Goal: Book appointment/travel/reservation

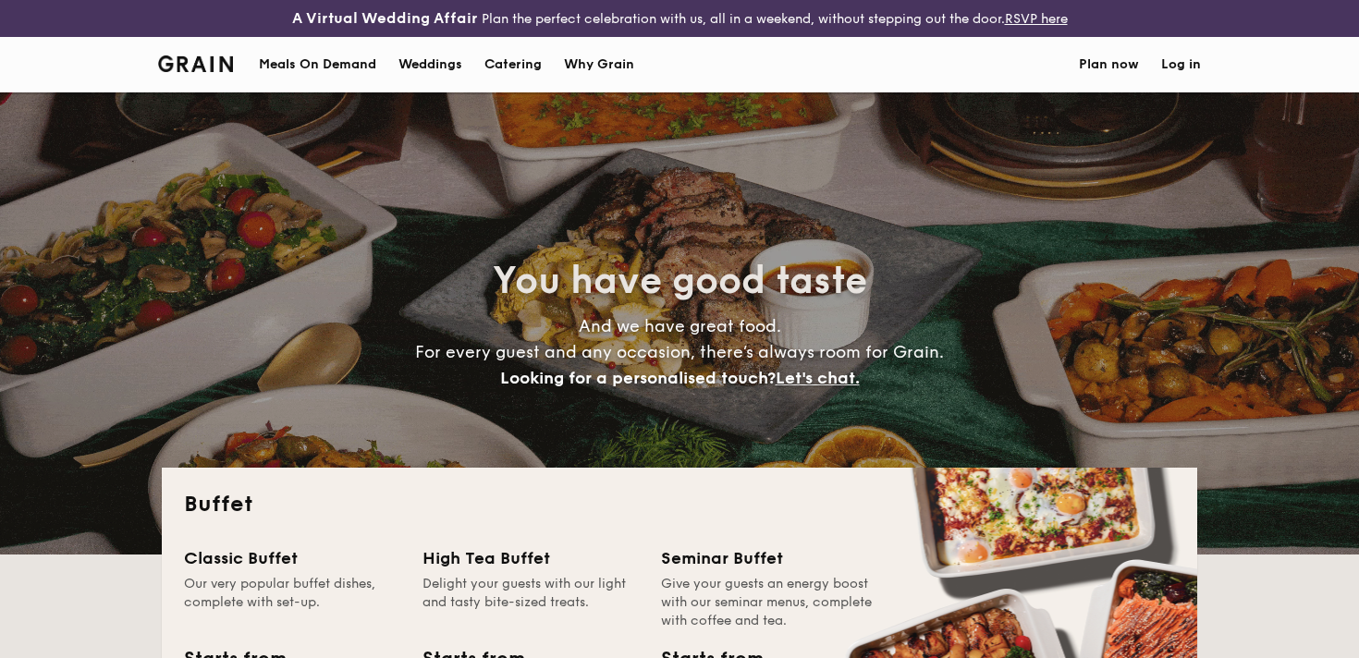
select select
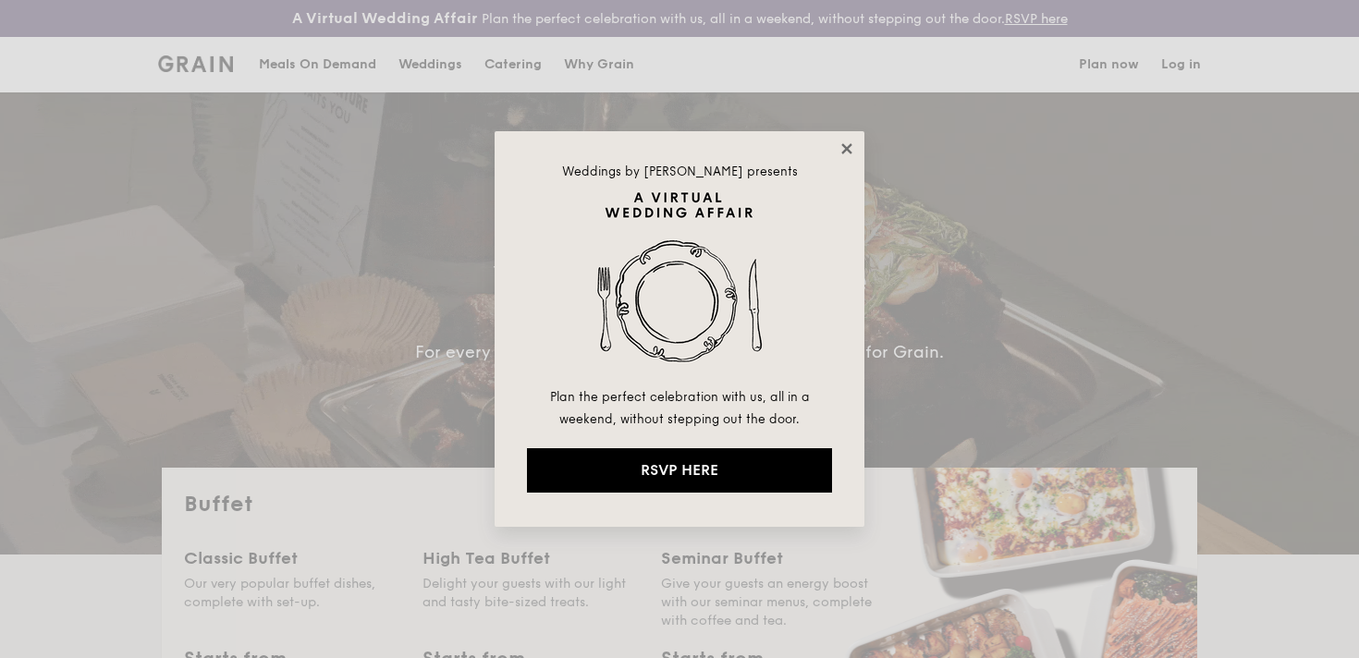
click at [848, 143] on icon at bounding box center [846, 148] width 17 height 17
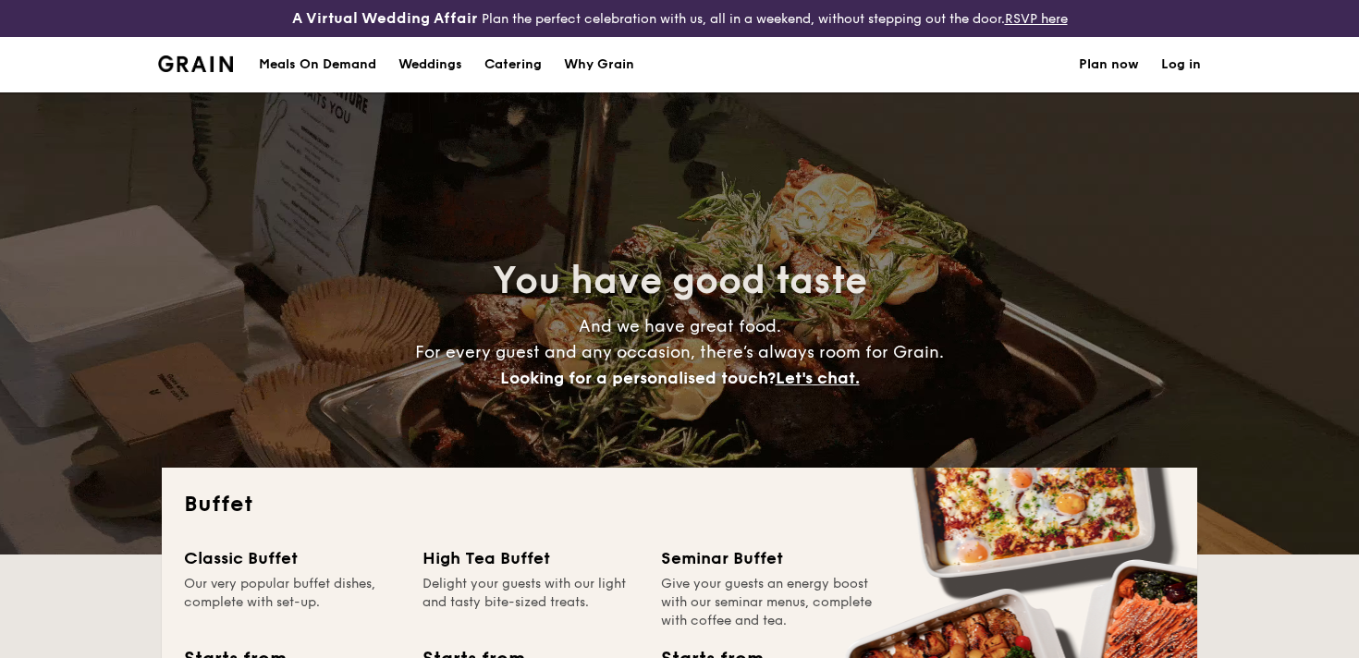
scroll to position [277, 0]
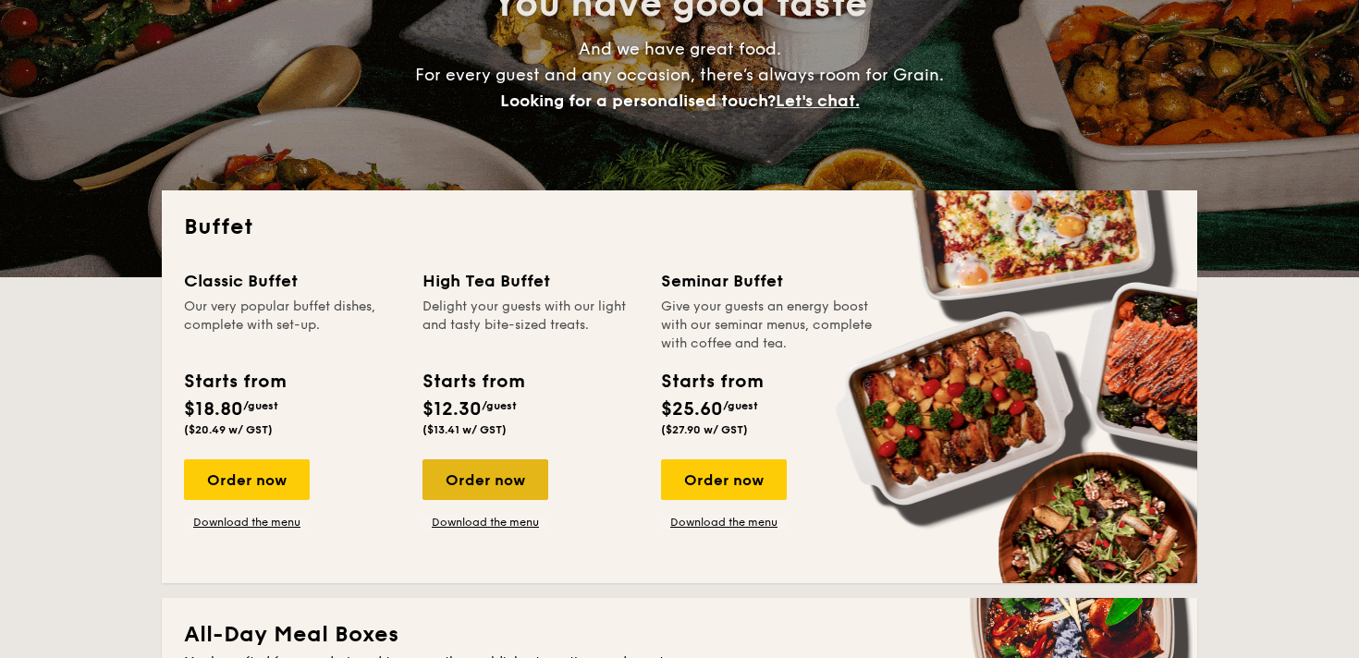
click at [481, 478] on div "Order now" at bounding box center [485, 479] width 126 height 41
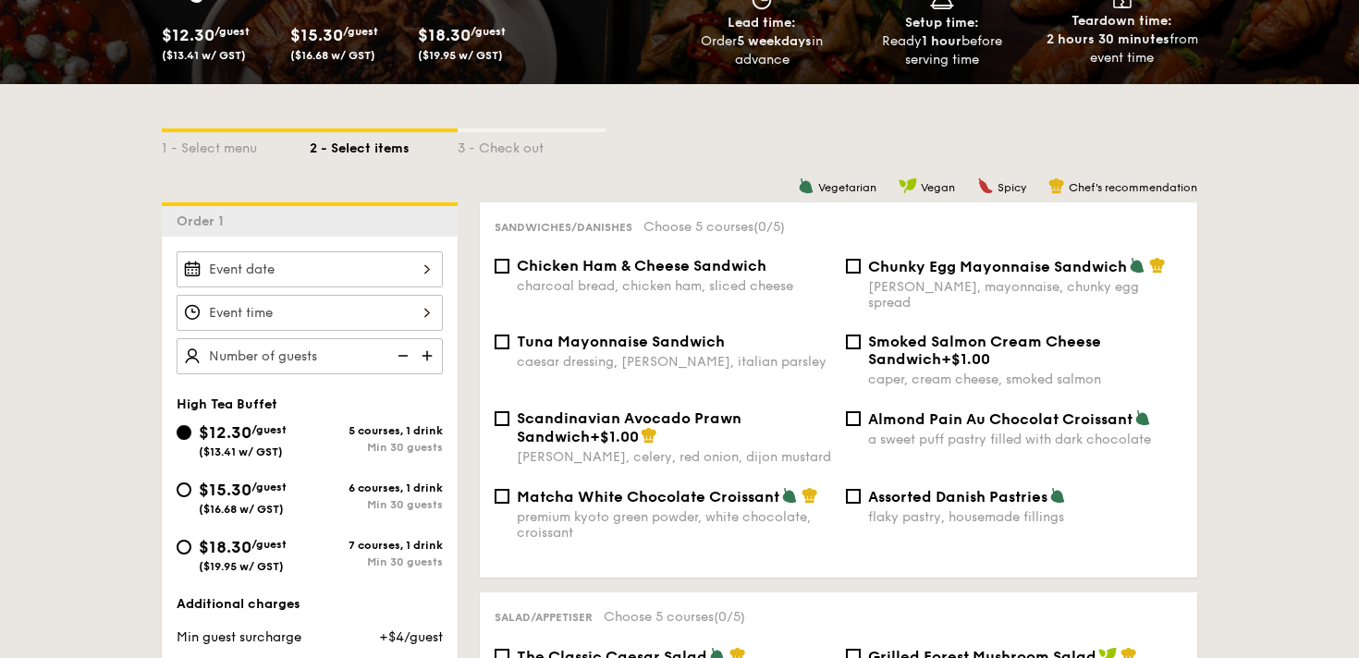
scroll to position [365, 0]
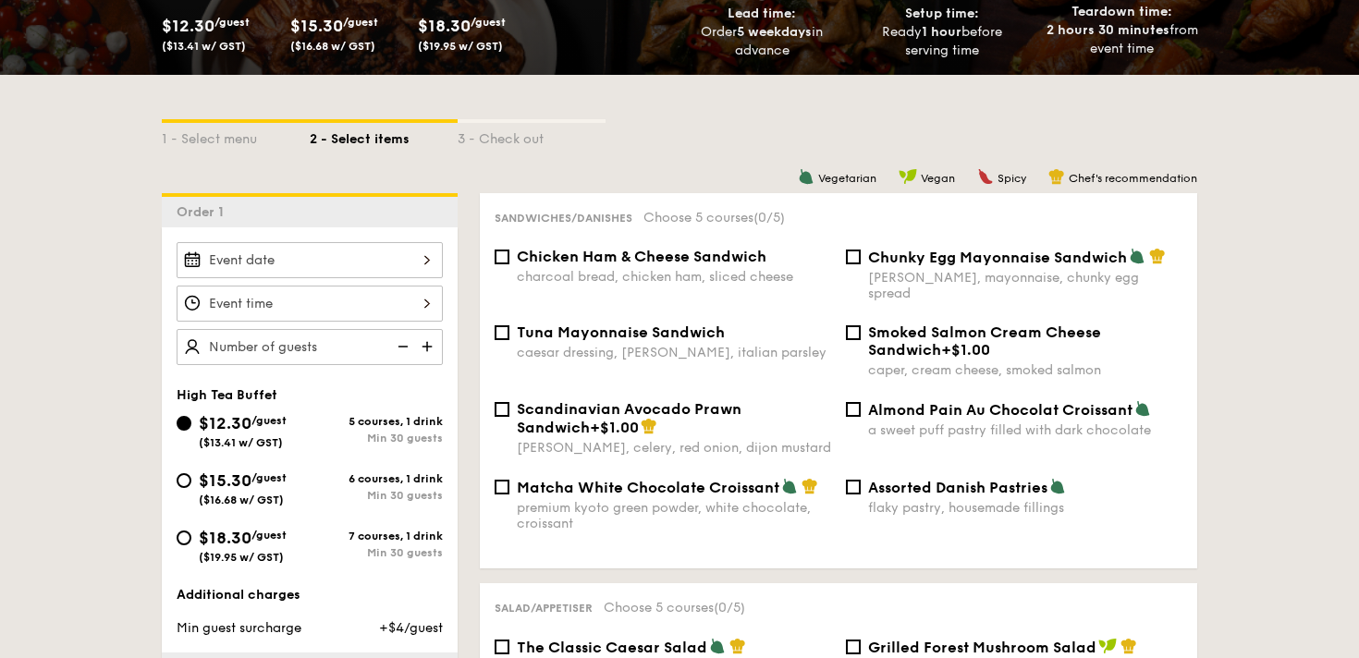
click at [967, 269] on div "Chunky Egg Mayonnaise Sandwich dijon mustard, mayonnaise, chunky egg spread" at bounding box center [1025, 275] width 314 height 54
click at [860, 264] on input "Chunky Egg Mayonnaise Sandwich dijon mustard, mayonnaise, chunky egg spread" at bounding box center [853, 257] width 15 height 15
checkbox input "true"
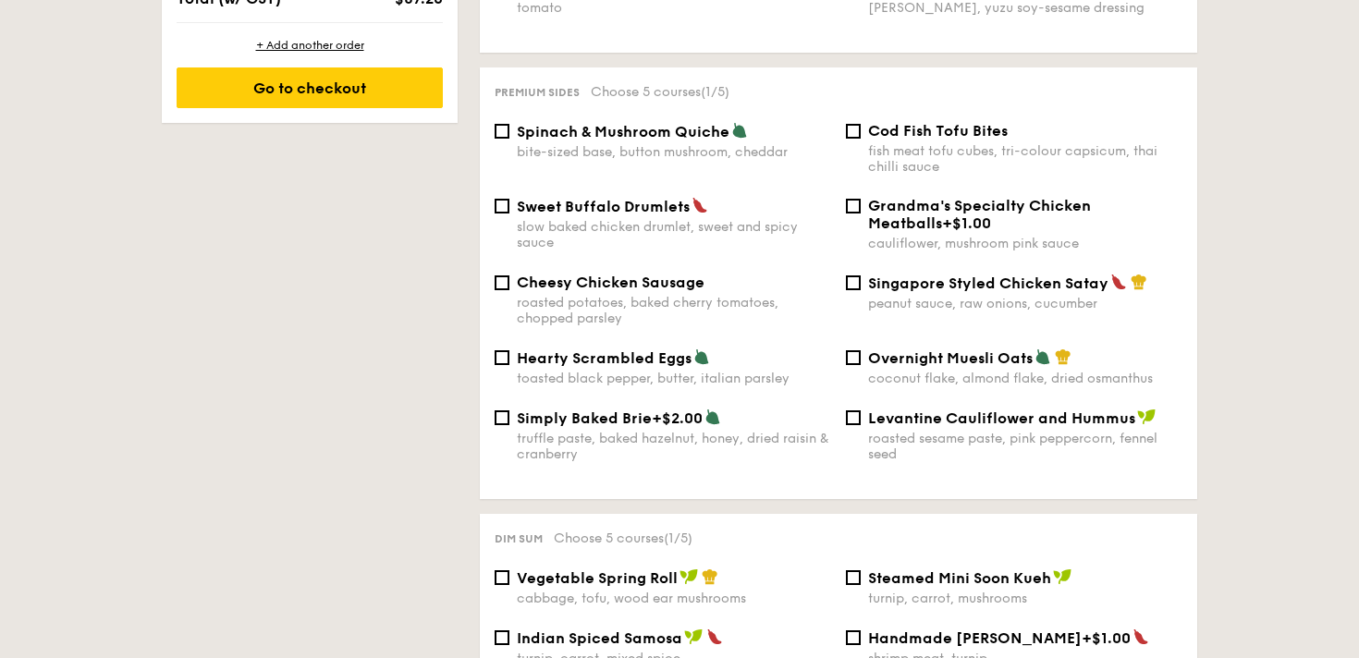
scroll to position [1318, 0]
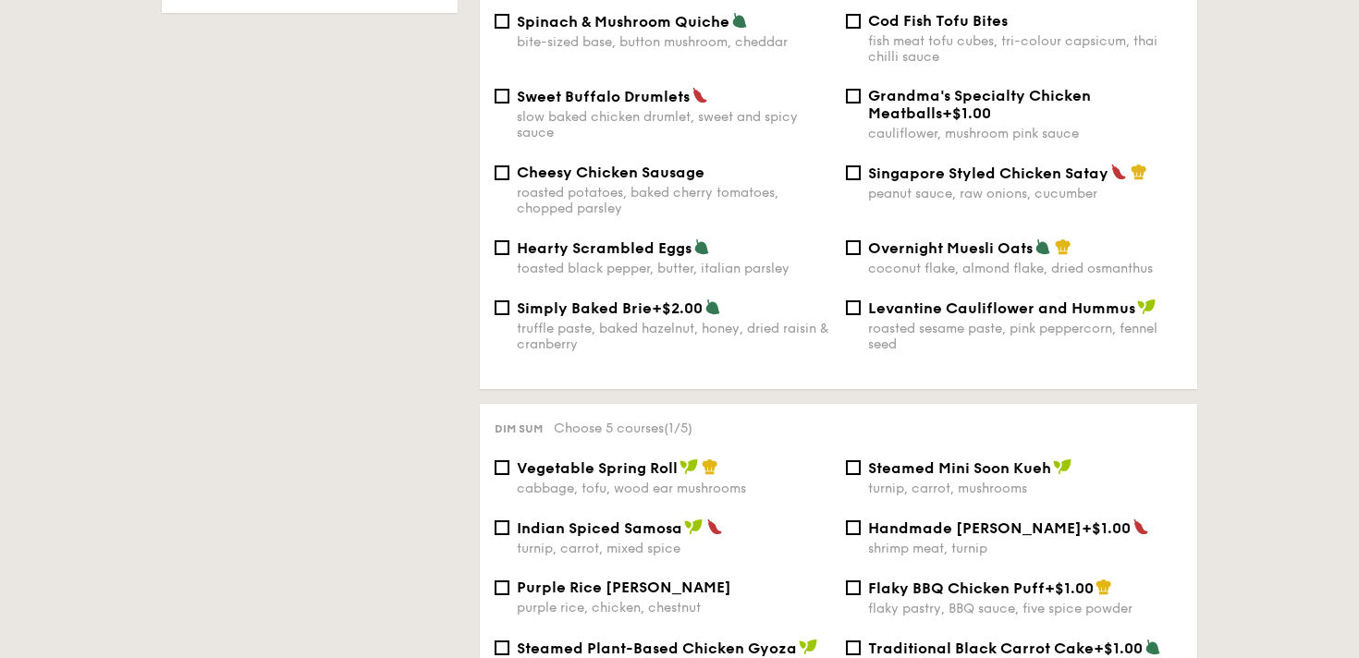
click at [628, 185] on div "roasted potatoes, baked cherry tomatoes, chopped parsley" at bounding box center [674, 200] width 314 height 31
click at [509, 179] on input "Cheesy Chicken Sausage roasted potatoes, baked cherry tomatoes, chopped parsley" at bounding box center [501, 172] width 15 height 15
checkbox input "true"
click at [923, 190] on div "peanut sauce, raw onions, cucumber" at bounding box center [1025, 194] width 314 height 16
click at [860, 180] on input "Singapore Styled Chicken Satay peanut sauce, raw onions, cucumber" at bounding box center [853, 172] width 15 height 15
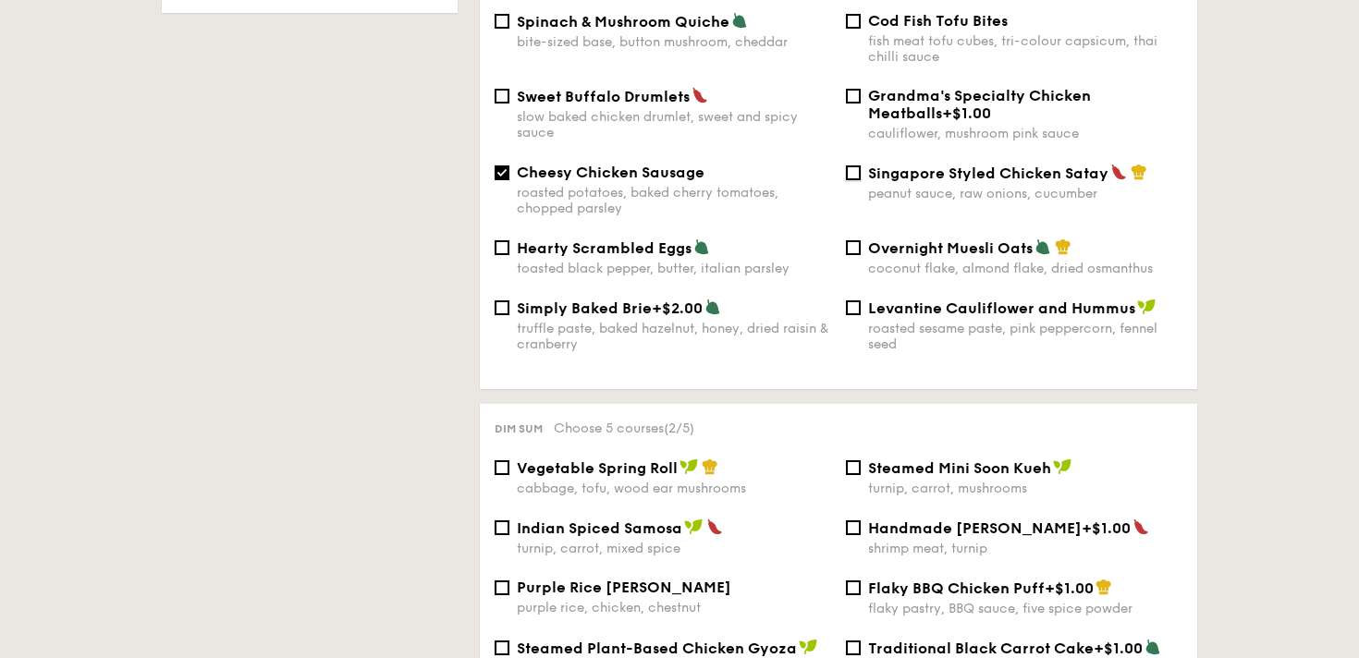
checkbox input "true"
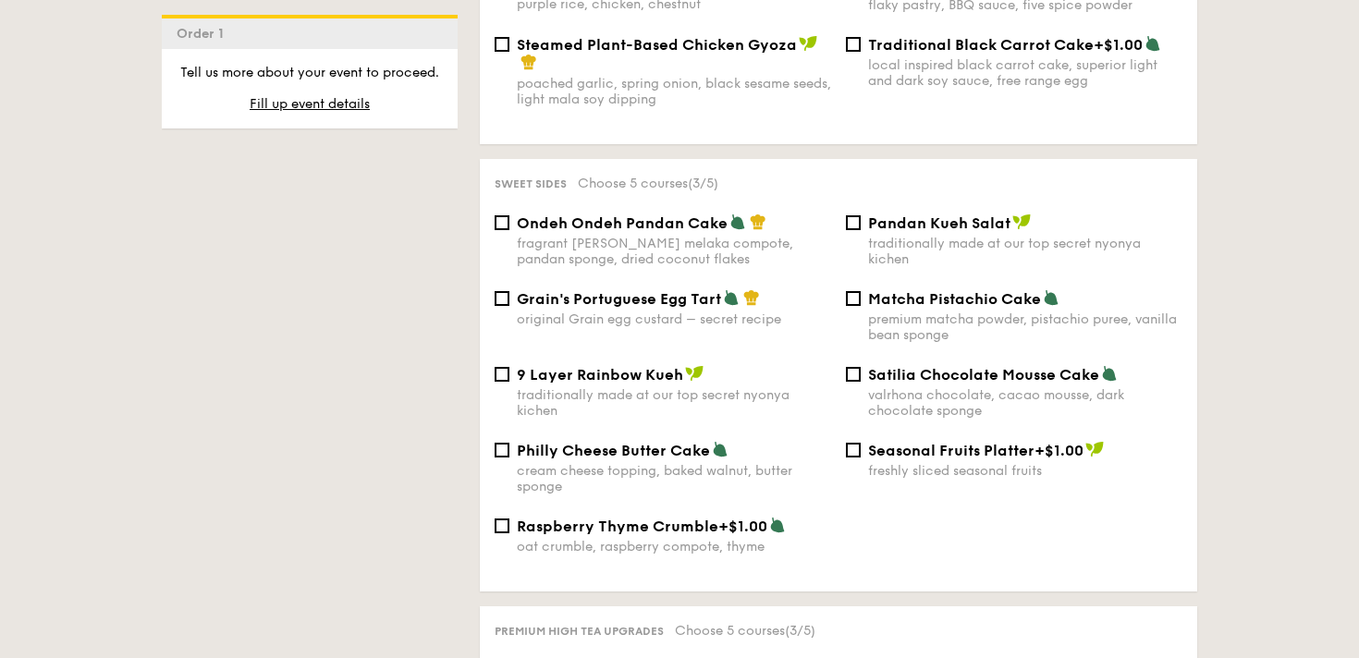
scroll to position [1926, 0]
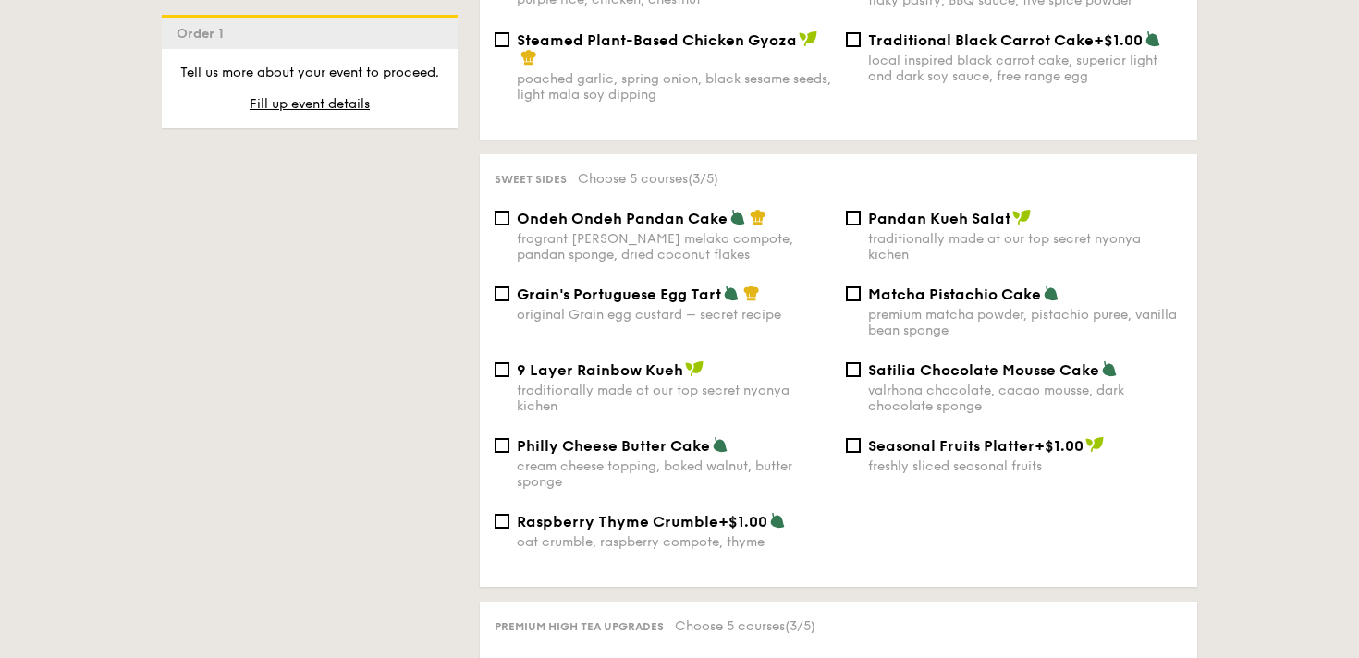
click at [580, 313] on div "original Grain egg custard – secret recipe" at bounding box center [674, 315] width 314 height 16
click at [509, 301] on input "Grain's Portuguese Egg Tart original Grain egg custard – secret recipe" at bounding box center [501, 294] width 15 height 15
checkbox input "true"
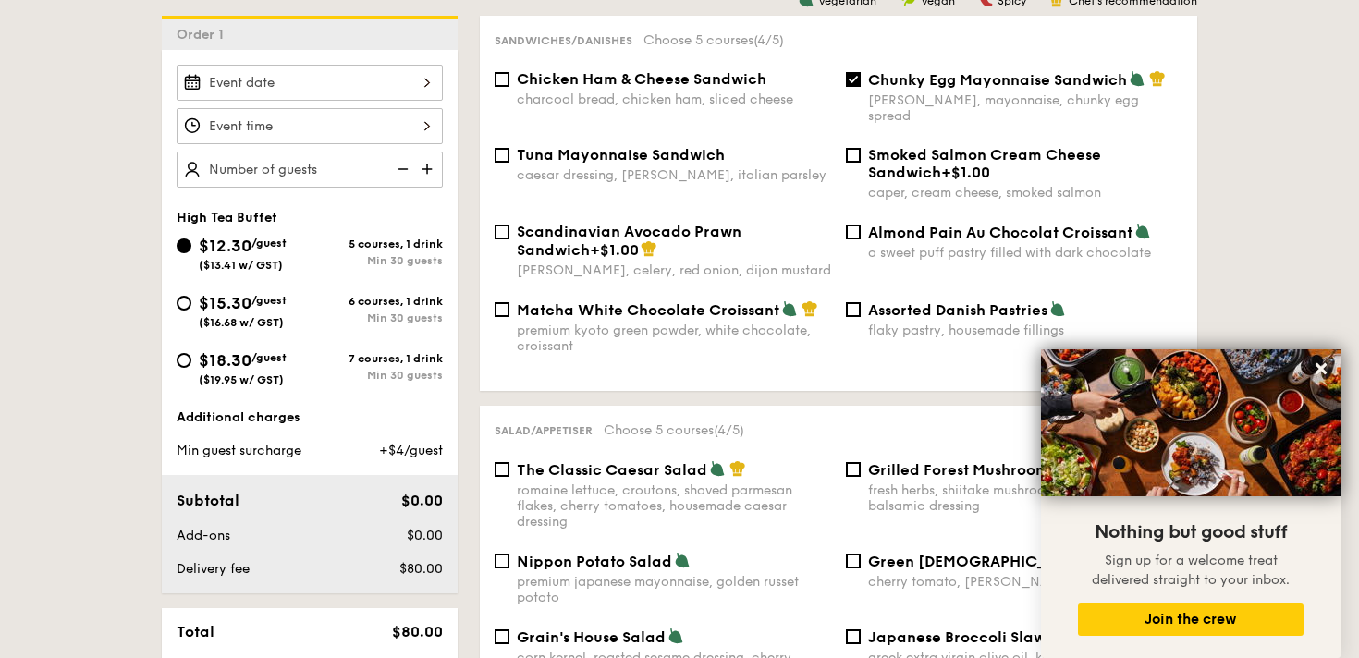
scroll to position [527, 0]
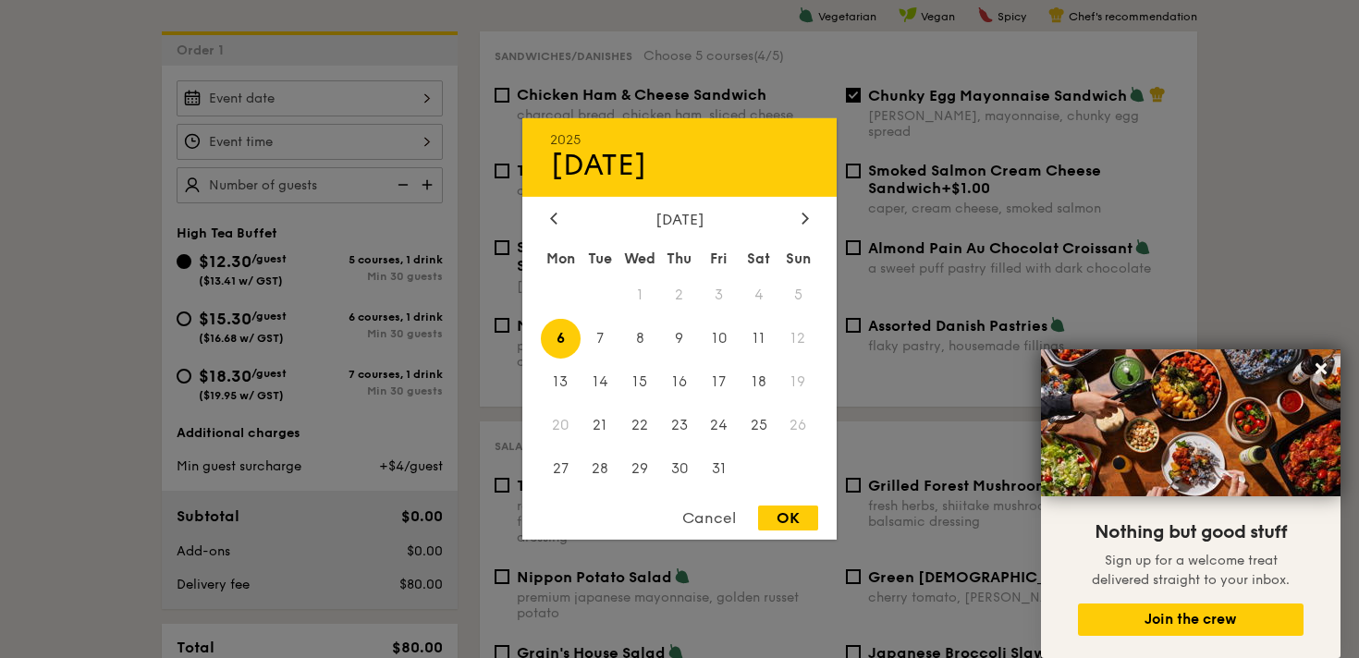
click at [349, 109] on div "2025 Oct [DATE] Tue Wed Thu Fri Sat Sun 1 2 3 4 5 6 7 8 9 10 11 12 13 14 15 16 …" at bounding box center [310, 98] width 266 height 36
click at [646, 338] on span "8" at bounding box center [640, 339] width 40 height 40
click at [343, 156] on div at bounding box center [679, 329] width 1359 height 658
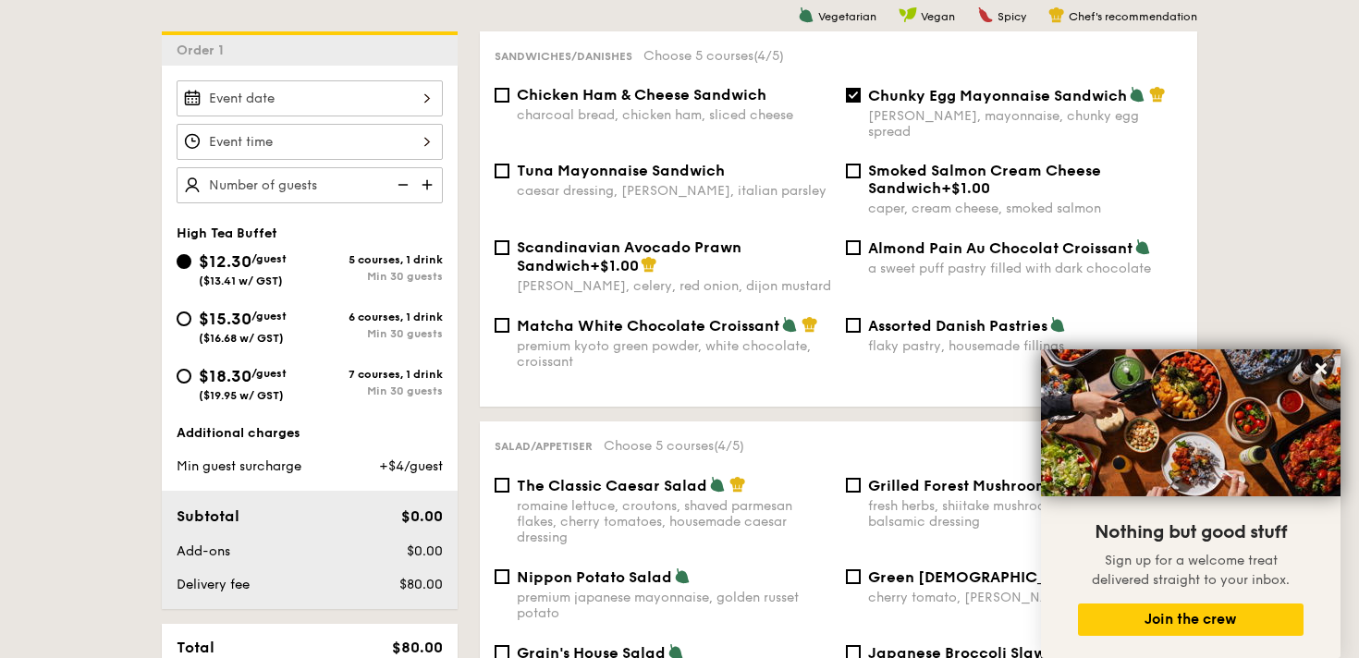
click at [371, 108] on div at bounding box center [310, 98] width 266 height 36
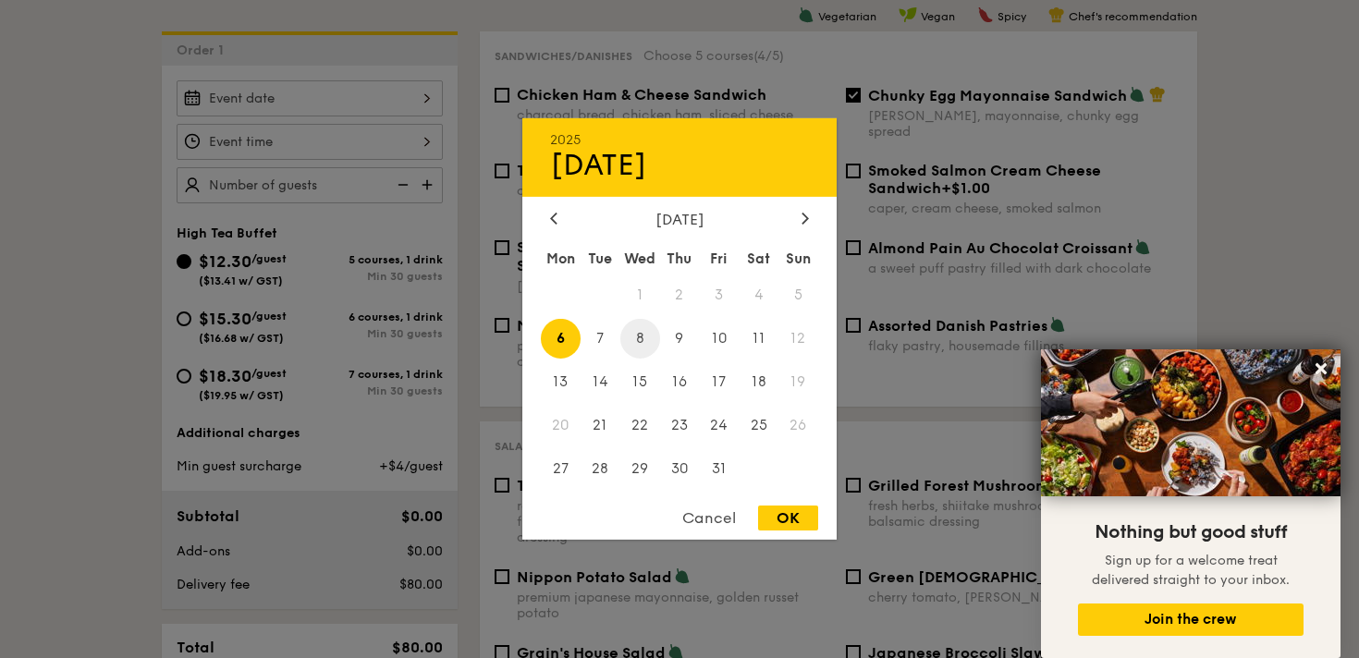
click at [637, 336] on span "8" at bounding box center [640, 339] width 40 height 40
click at [796, 516] on div "OK" at bounding box center [788, 518] width 60 height 25
type input "[DATE]"
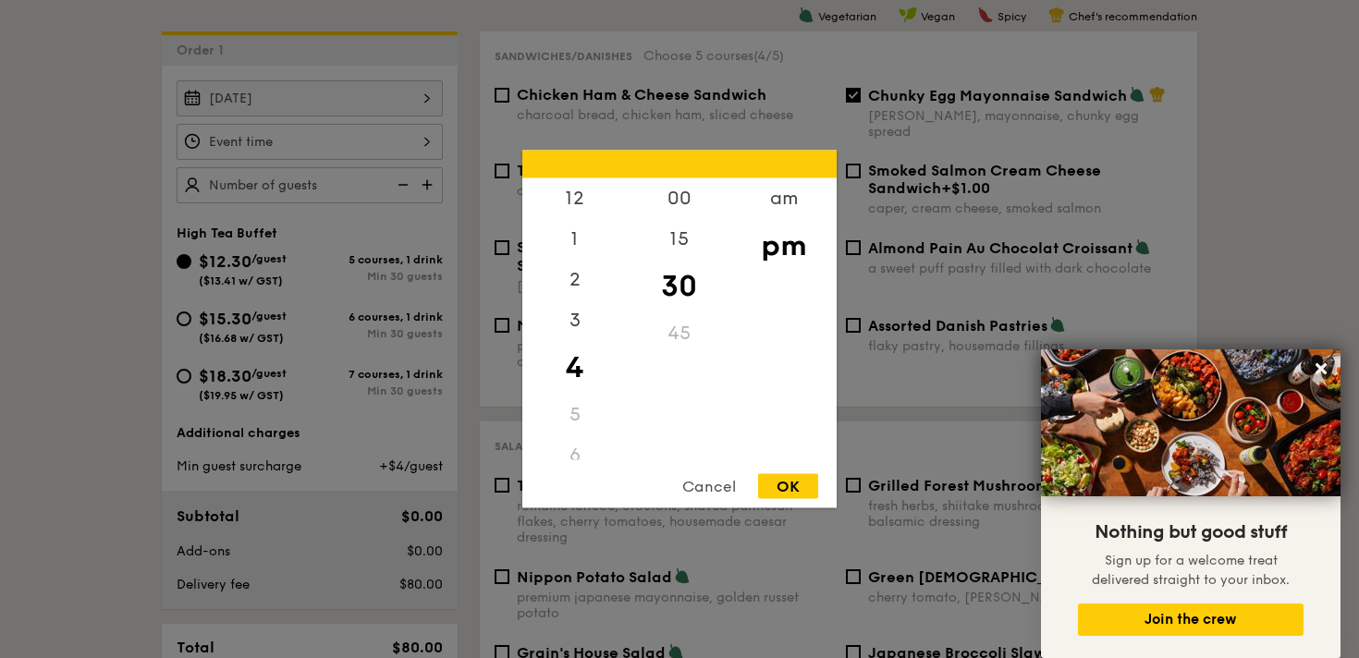
click at [288, 139] on div "12 1 2 3 4 5 6 7 8 9 10 11 00 15 30 45 am pm Cancel OK" at bounding box center [310, 142] width 266 height 36
click at [575, 293] on div "2" at bounding box center [574, 287] width 104 height 54
click at [795, 490] on div "OK" at bounding box center [788, 486] width 60 height 25
type input "2:30PM"
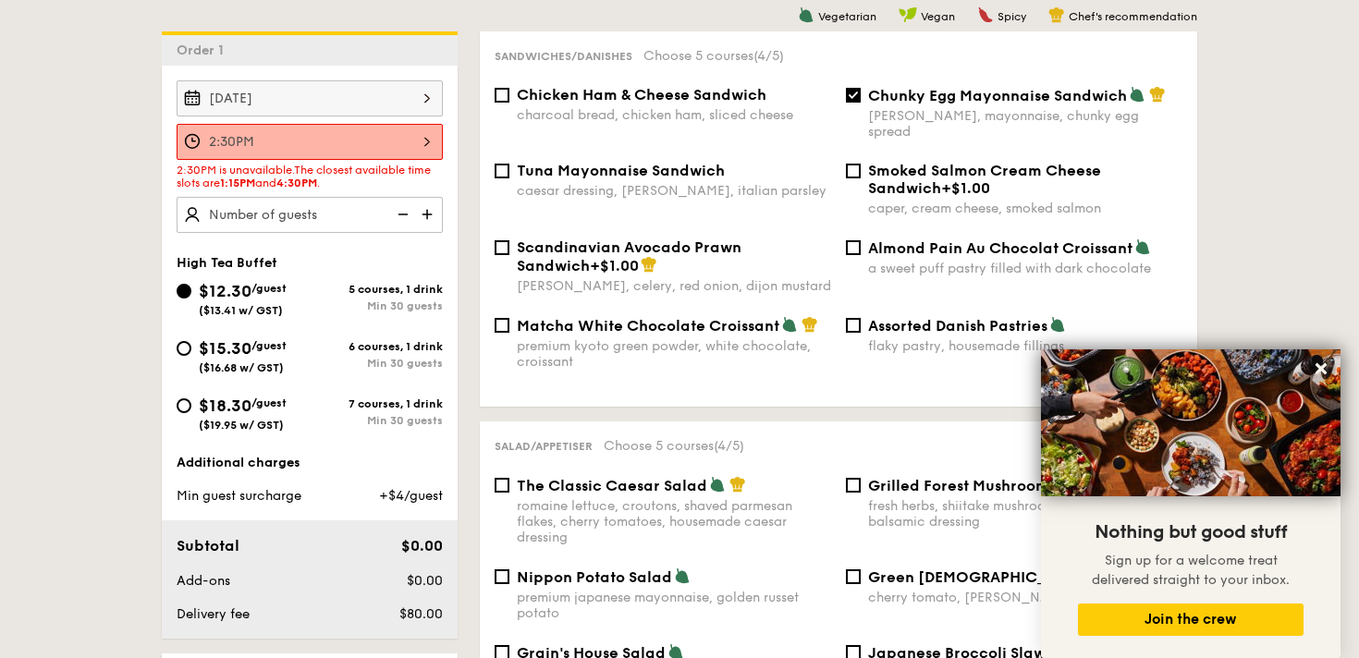
click at [343, 141] on div "2:30PM" at bounding box center [310, 142] width 266 height 36
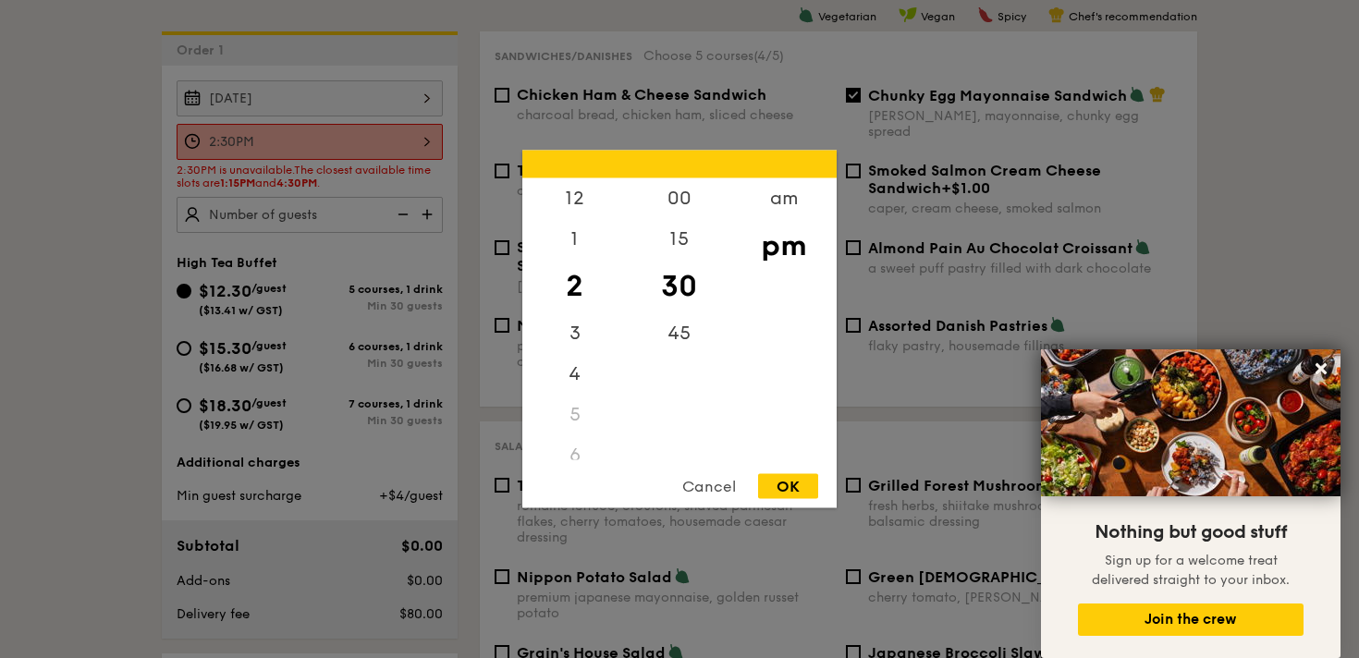
click at [445, 204] on div at bounding box center [679, 329] width 1359 height 658
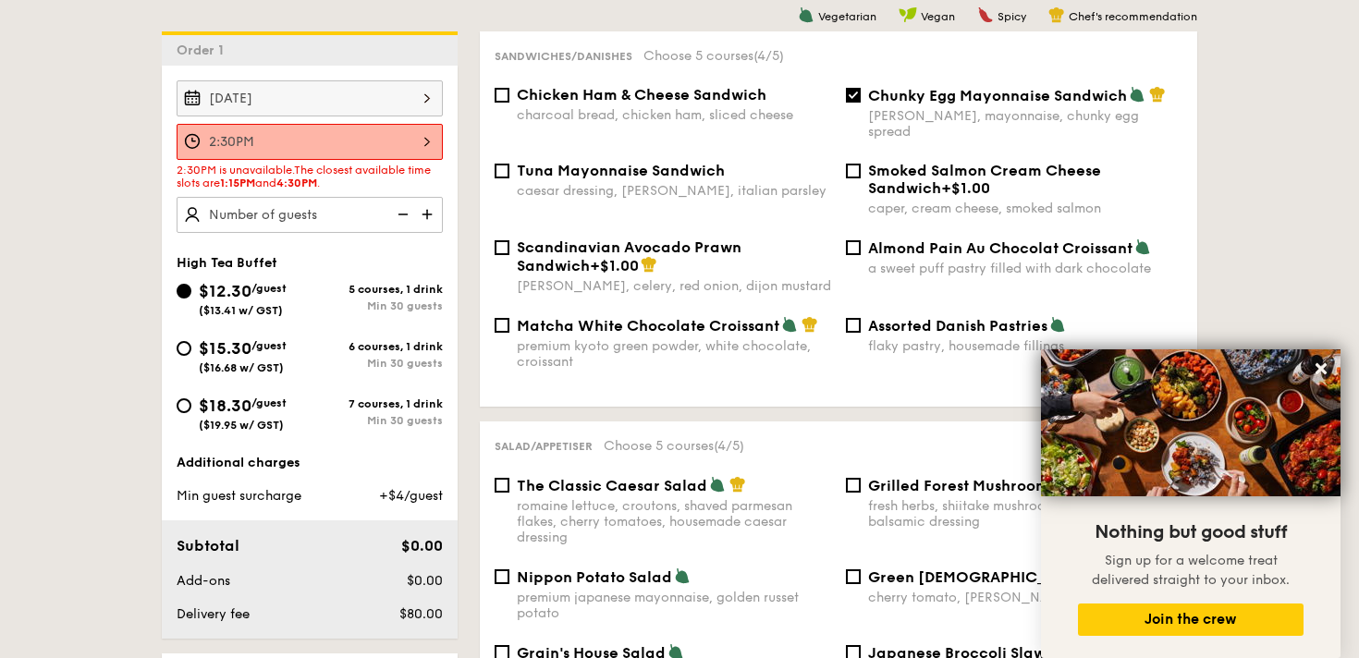
click at [397, 112] on div "[DATE]" at bounding box center [310, 98] width 266 height 36
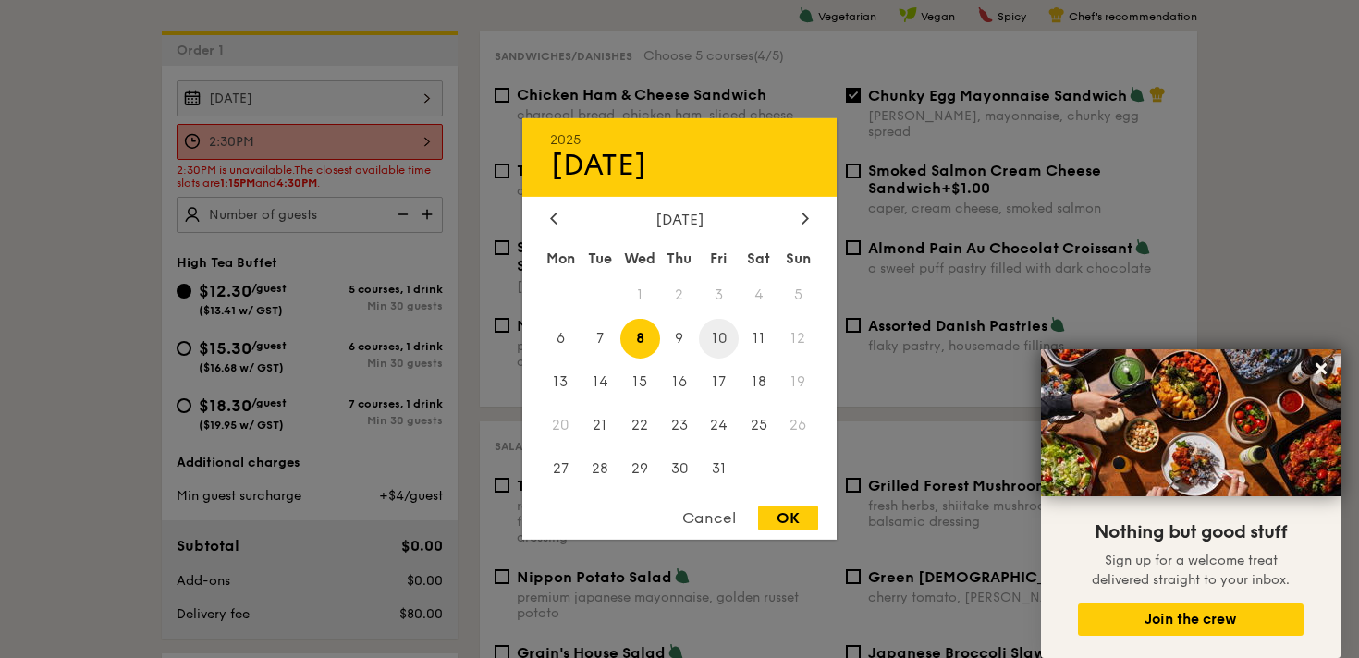
click at [708, 336] on span "10" at bounding box center [719, 339] width 40 height 40
click at [790, 522] on div "OK" at bounding box center [788, 518] width 60 height 25
type input "[DATE]"
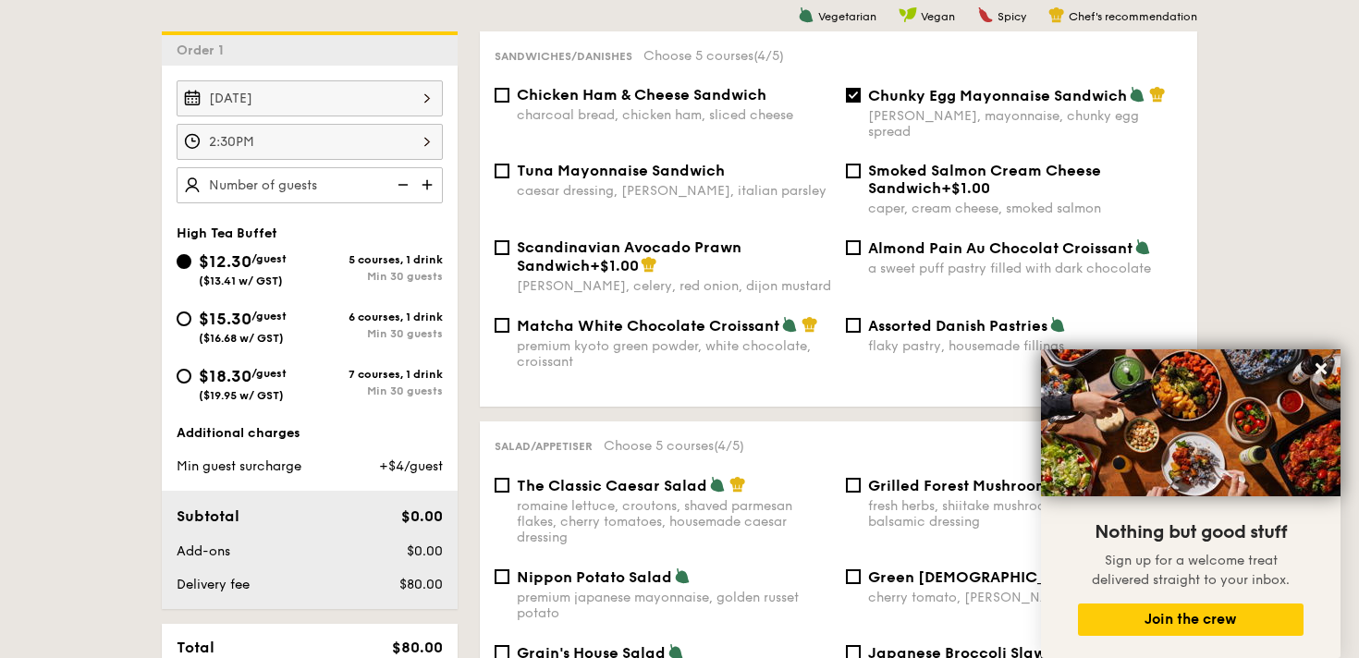
click at [278, 156] on div "2:30PM" at bounding box center [310, 142] width 266 height 36
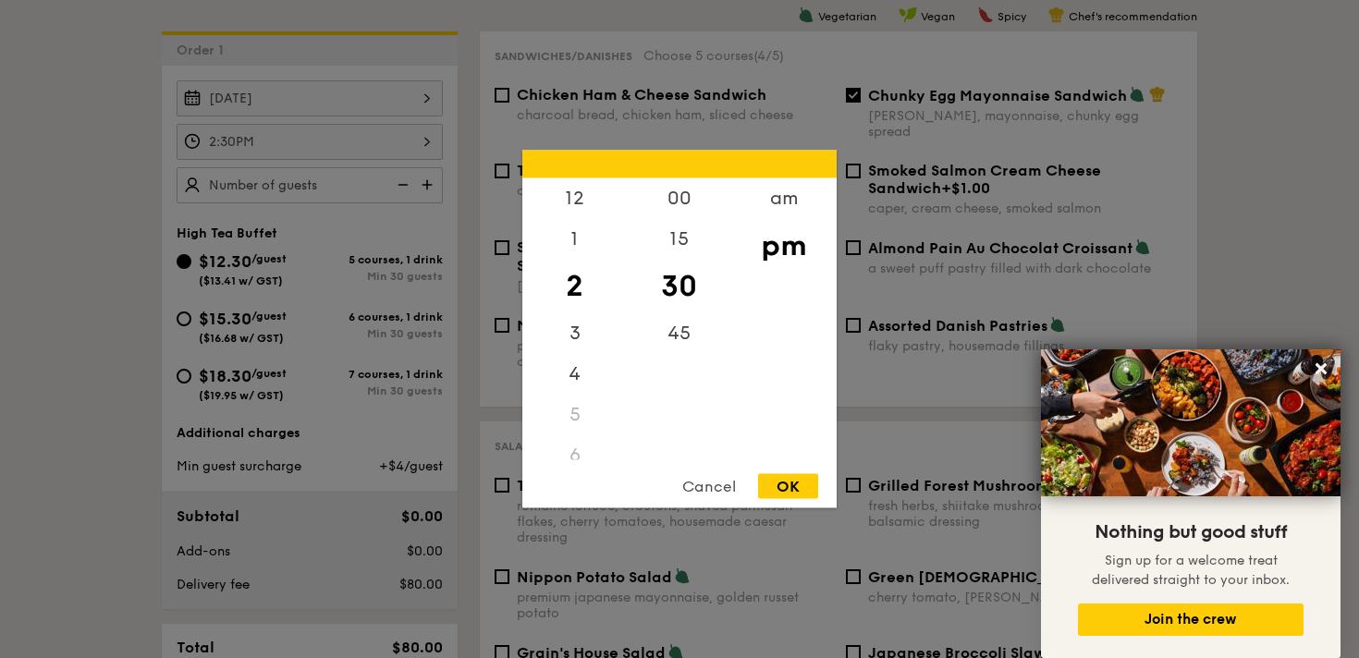
click at [301, 86] on div at bounding box center [679, 329] width 1359 height 658
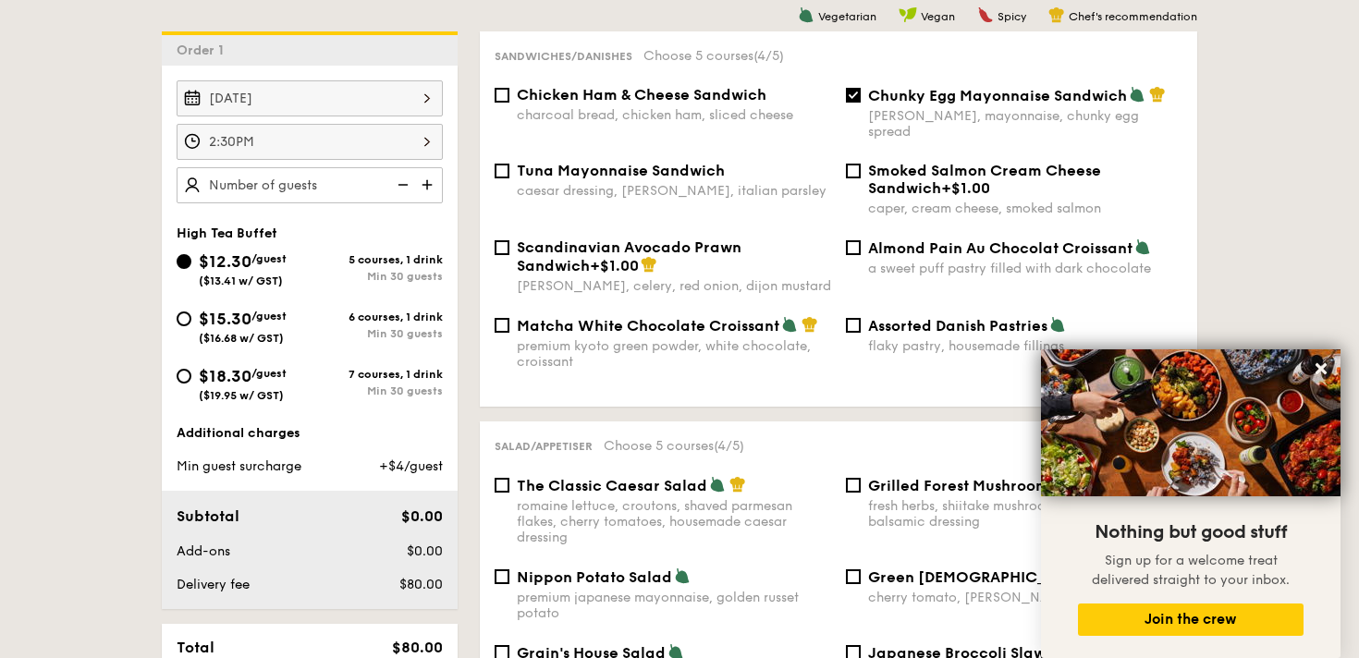
click at [311, 100] on div at bounding box center [679, 329] width 1359 height 658
click at [311, 100] on div "[DATE]" at bounding box center [310, 98] width 266 height 36
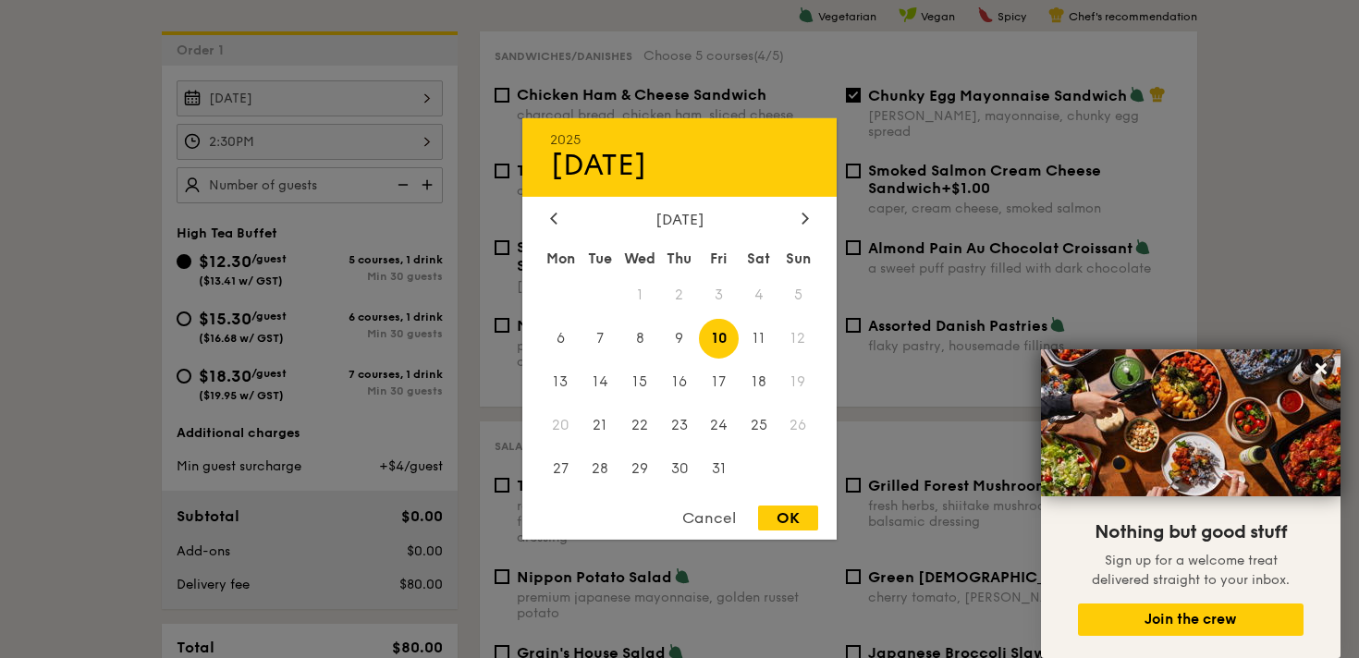
click at [311, 100] on div at bounding box center [679, 329] width 1359 height 658
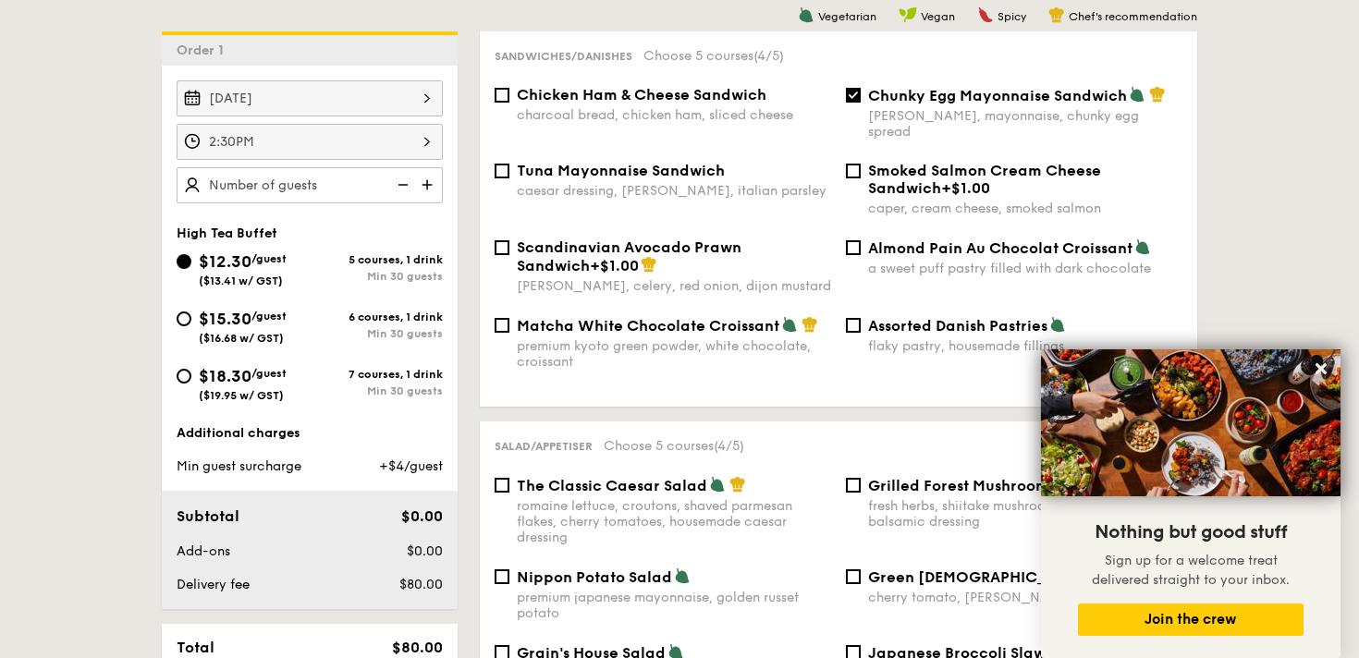
click at [299, 138] on div "2:30PM" at bounding box center [310, 142] width 266 height 36
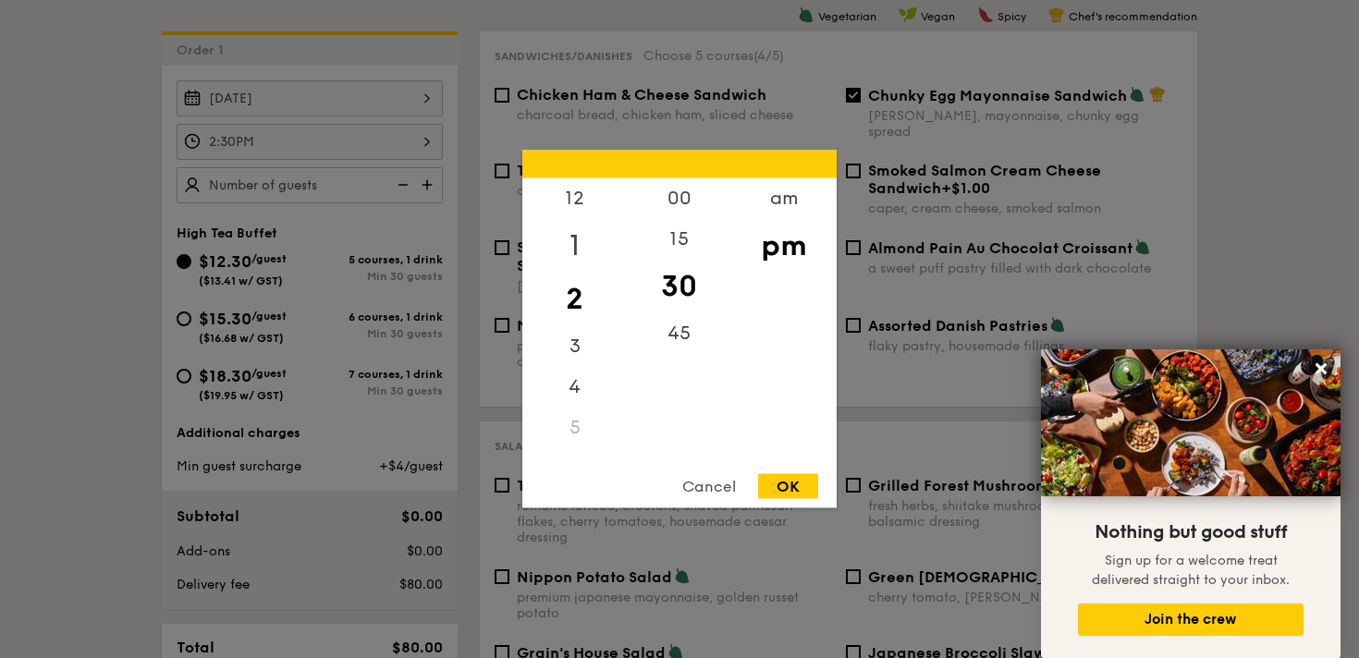
click at [570, 245] on div "1" at bounding box center [574, 246] width 104 height 54
click at [683, 238] on div "15" at bounding box center [679, 246] width 104 height 54
click at [780, 489] on div "OK" at bounding box center [788, 486] width 60 height 25
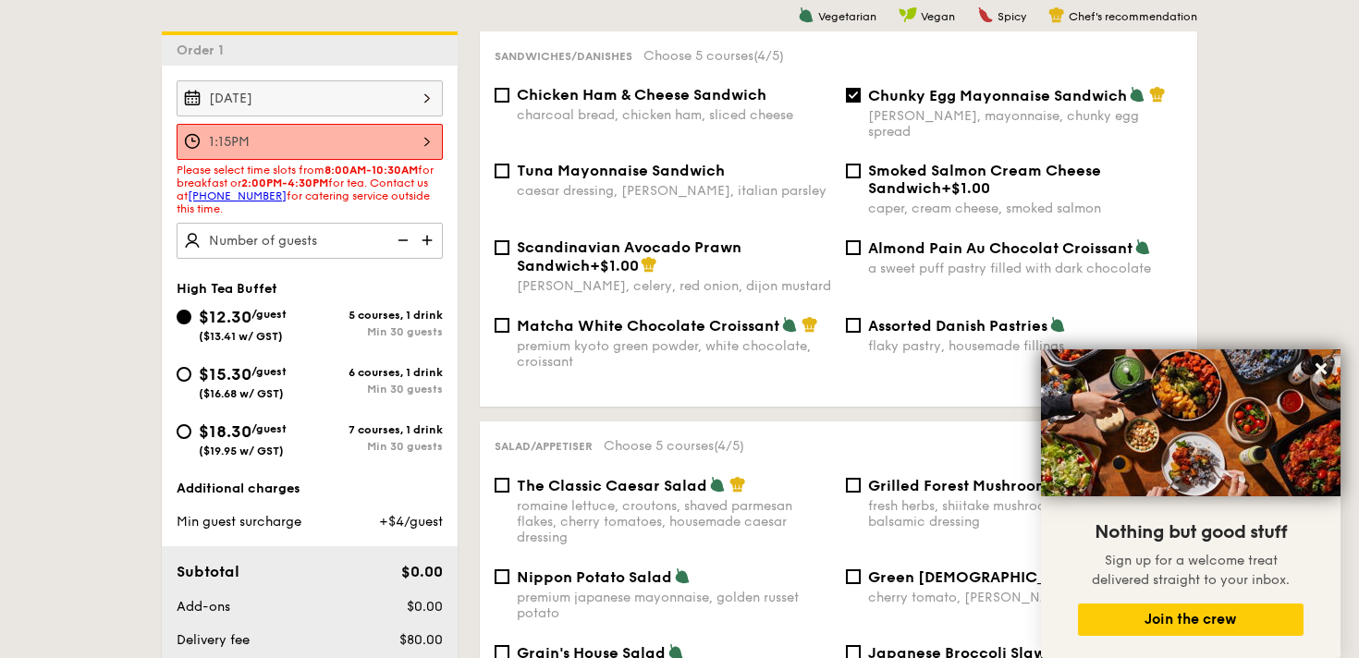
click at [363, 140] on div "1:15PM" at bounding box center [310, 142] width 266 height 36
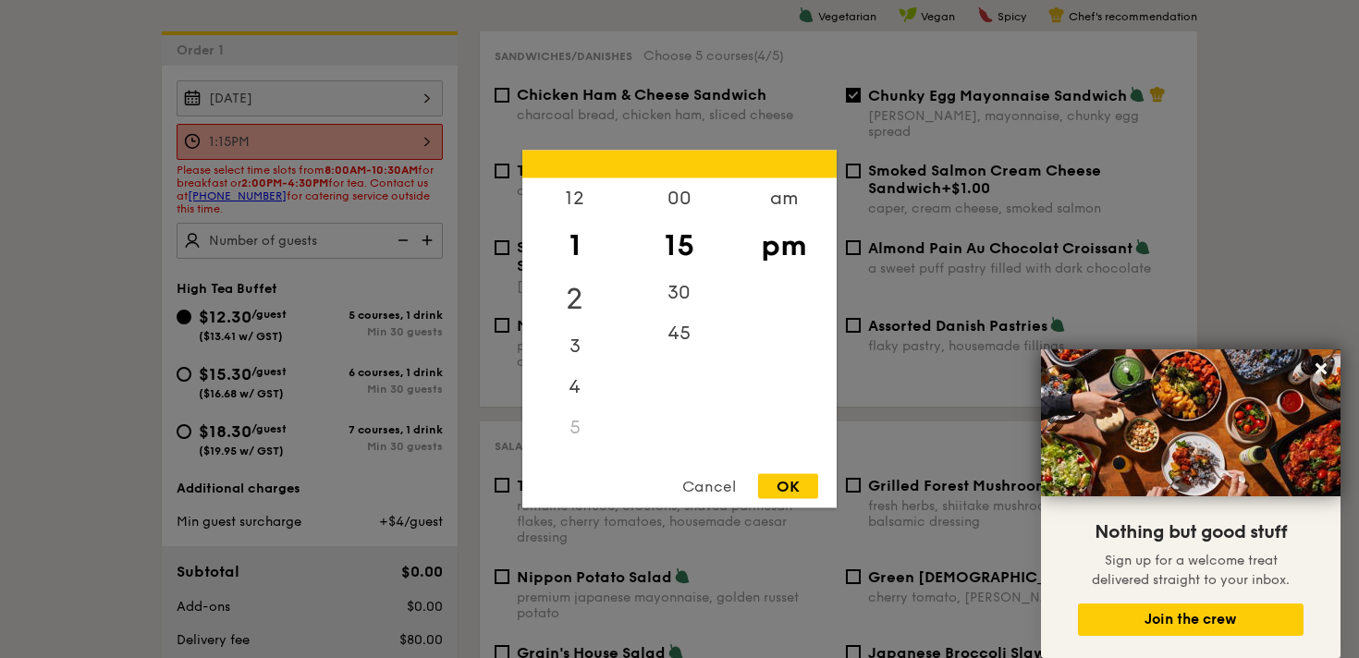
click at [570, 304] on div "2" at bounding box center [574, 300] width 104 height 54
click at [681, 195] on div "00" at bounding box center [679, 205] width 104 height 54
click at [779, 490] on div "OK" at bounding box center [788, 486] width 60 height 25
type input "2:00PM"
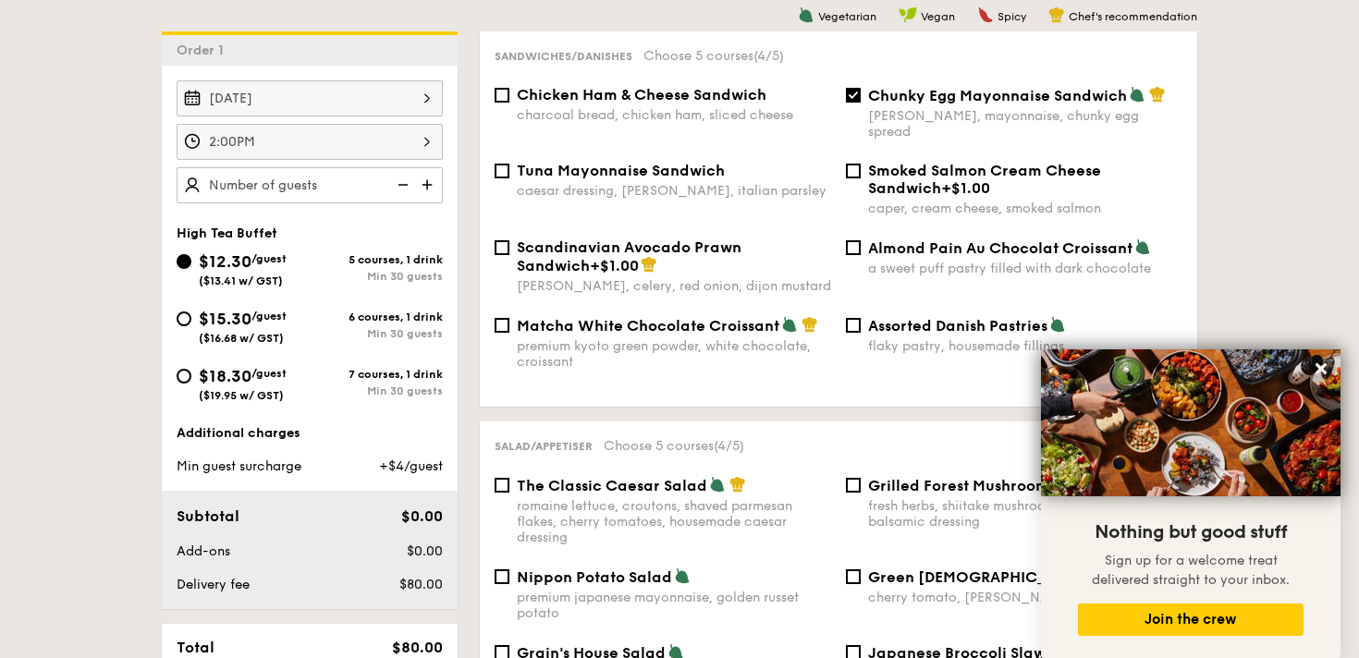
click at [432, 191] on img at bounding box center [429, 184] width 28 height 35
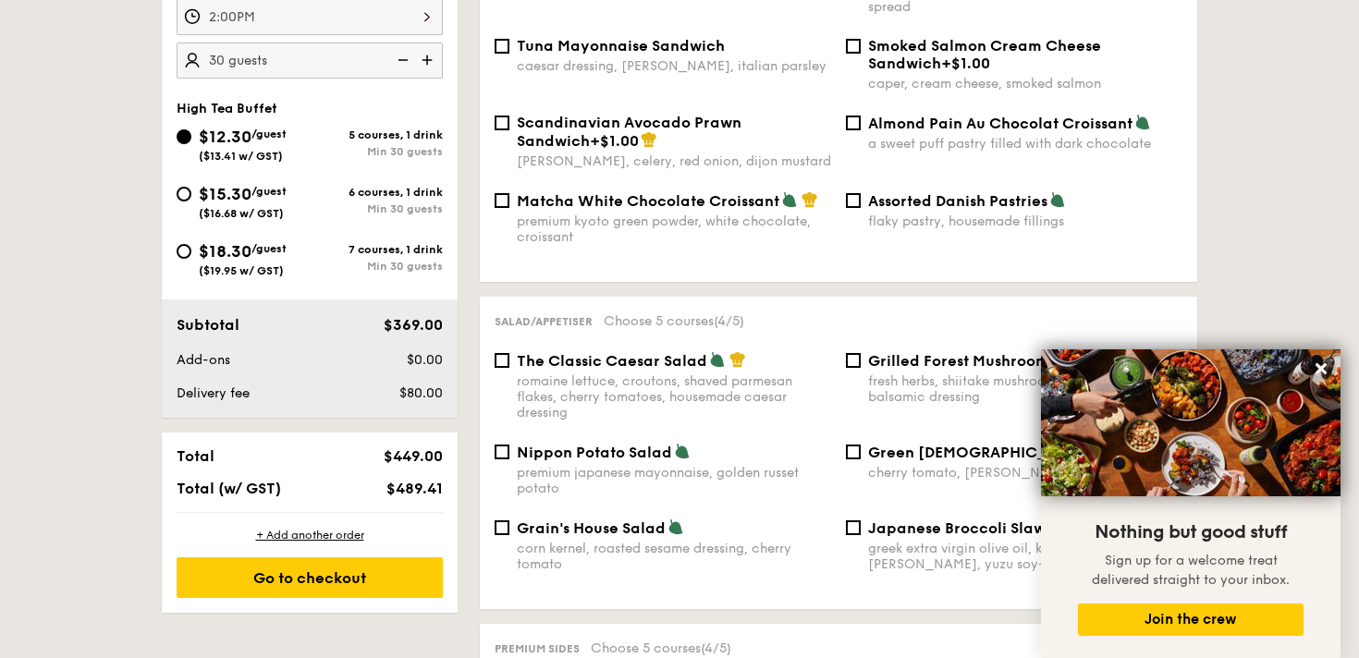
scroll to position [536, 0]
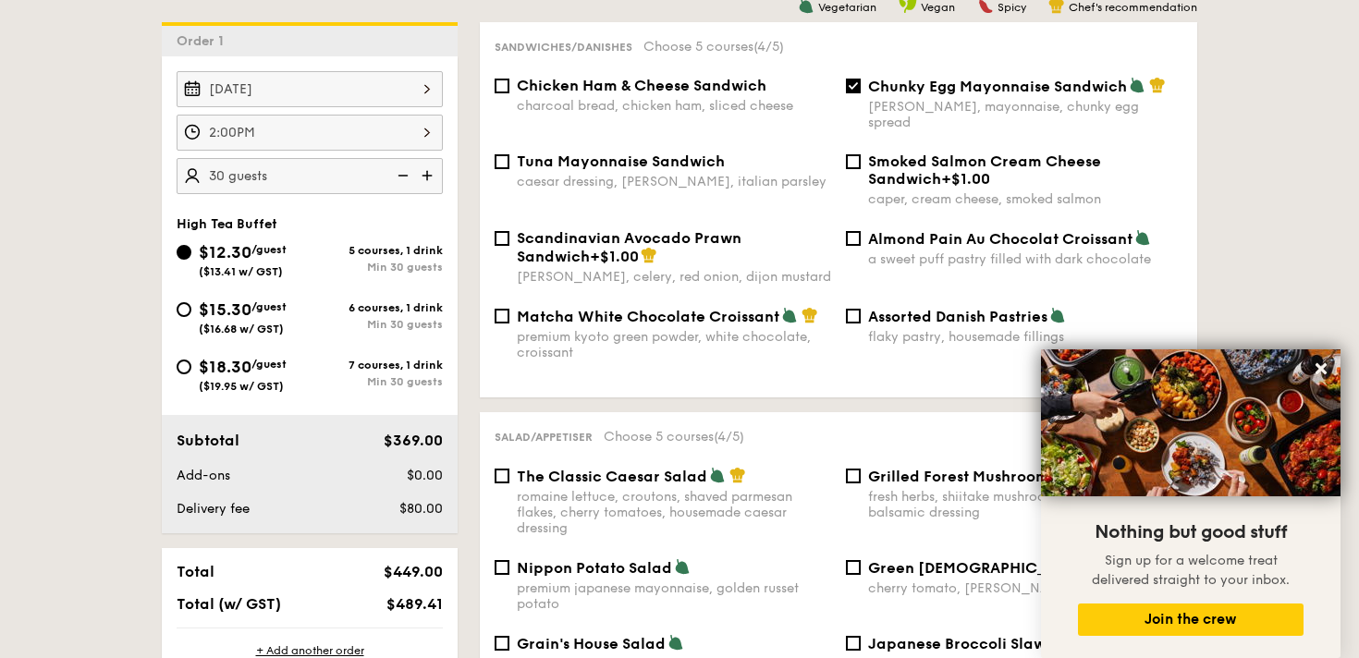
click at [435, 168] on img at bounding box center [429, 175] width 28 height 35
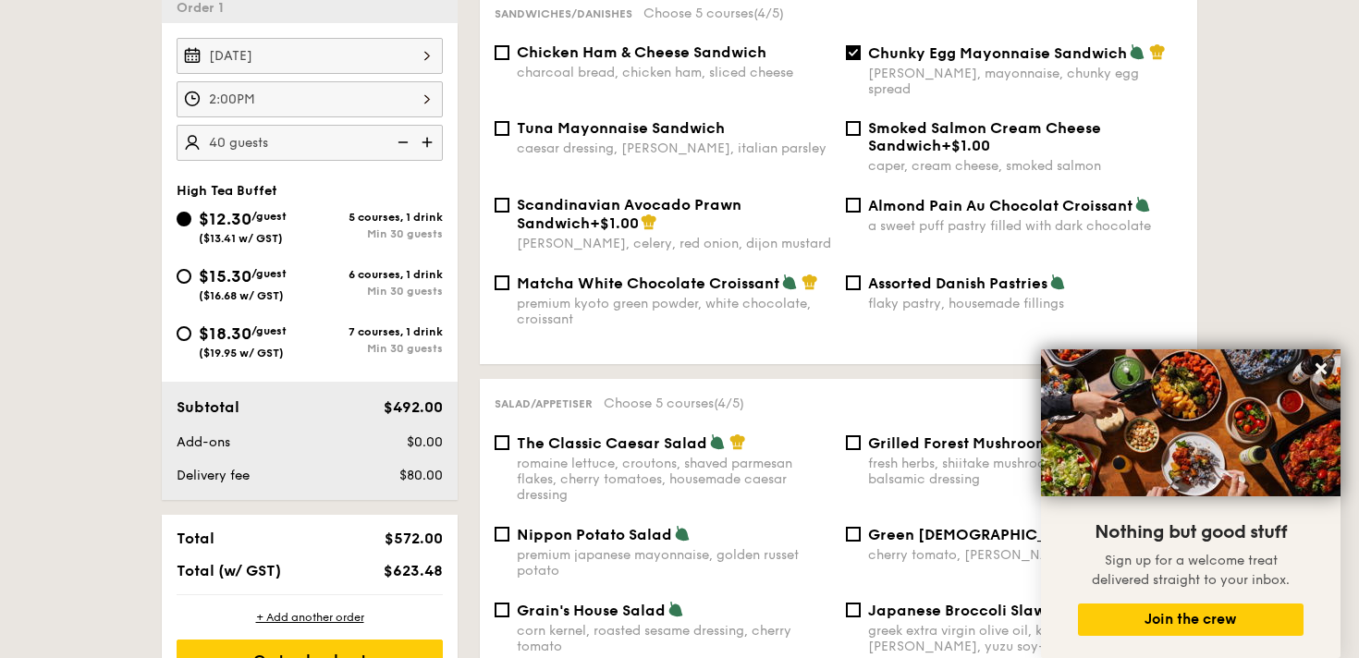
scroll to position [568, 0]
click at [433, 148] on img at bounding box center [429, 143] width 28 height 35
type input "50 guests"
